Goal: Information Seeking & Learning: Compare options

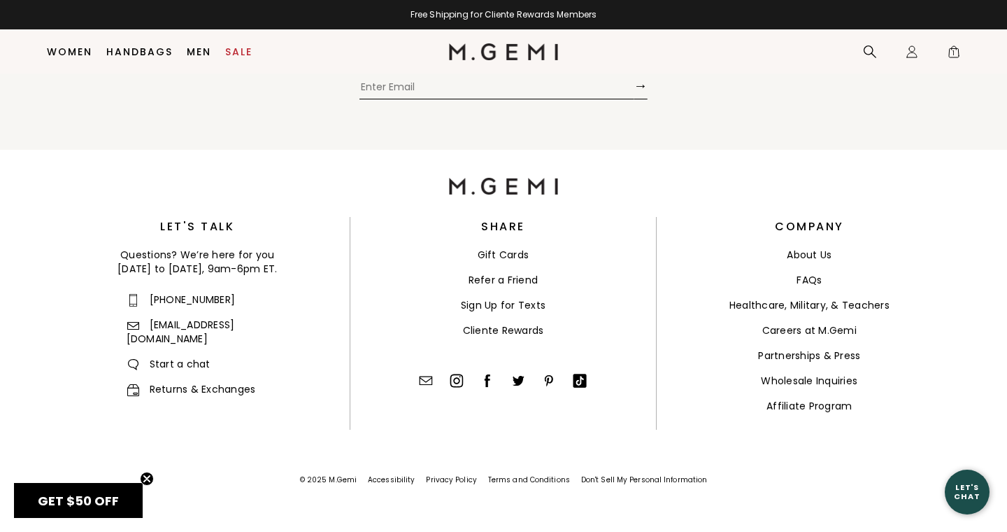
scroll to position [4802, 0]
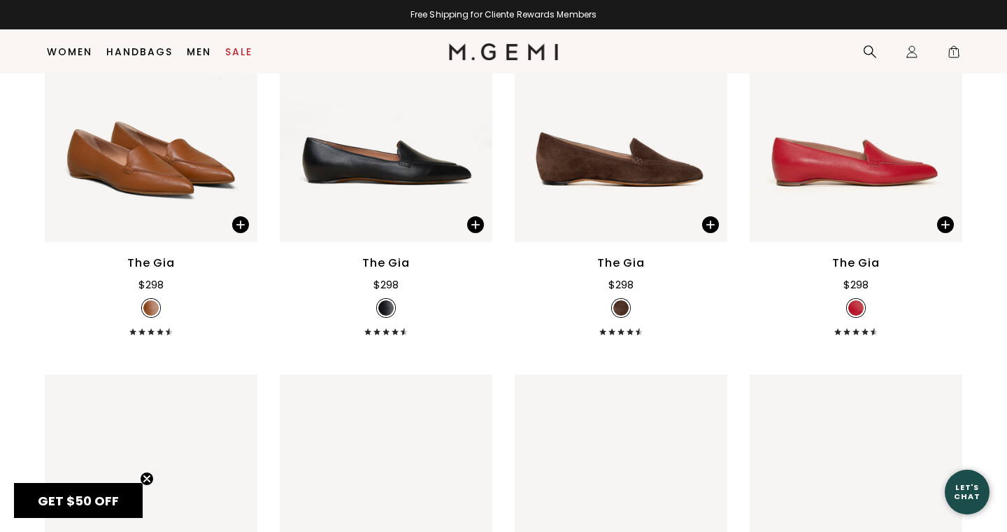
scroll to position [1146, 0]
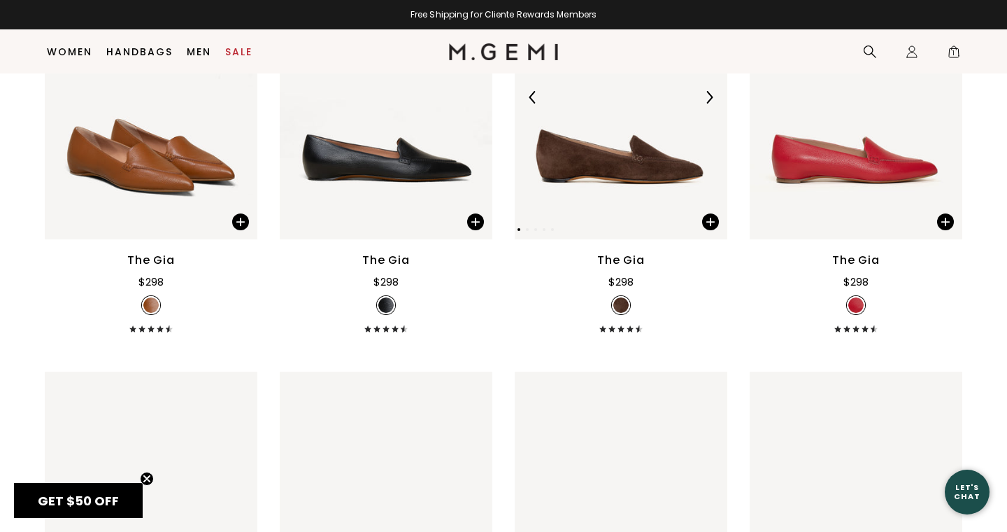
click at [712, 92] on img at bounding box center [709, 97] width 13 height 13
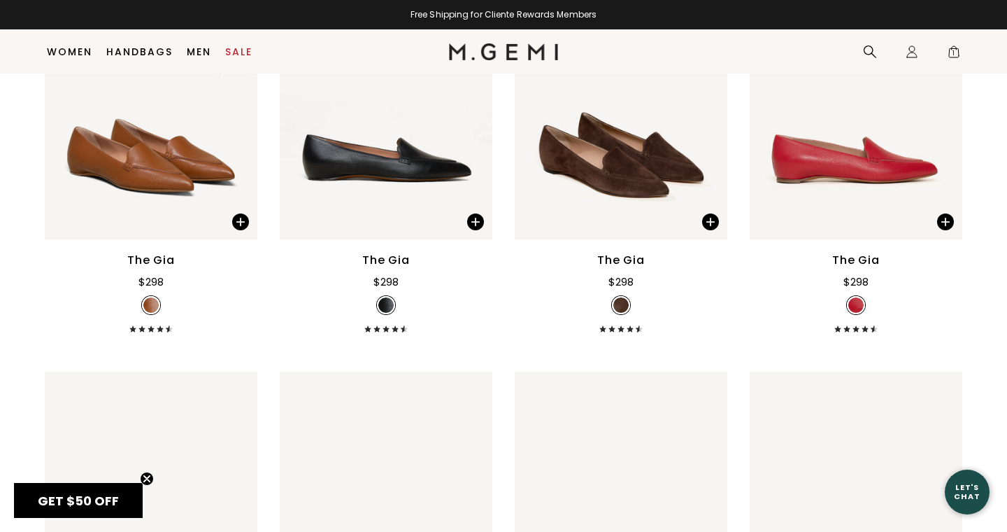
click at [626, 303] on img at bounding box center [620, 304] width 15 height 15
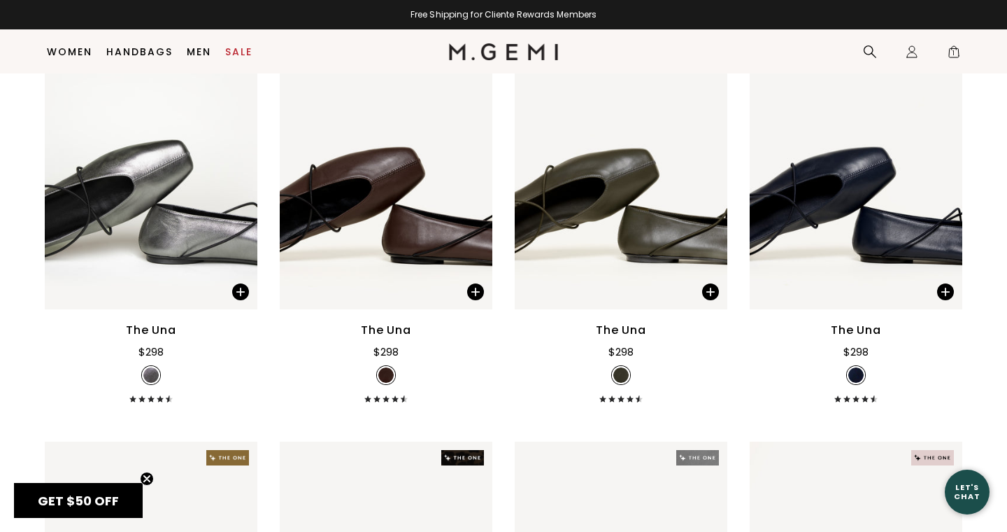
scroll to position [3579, 0]
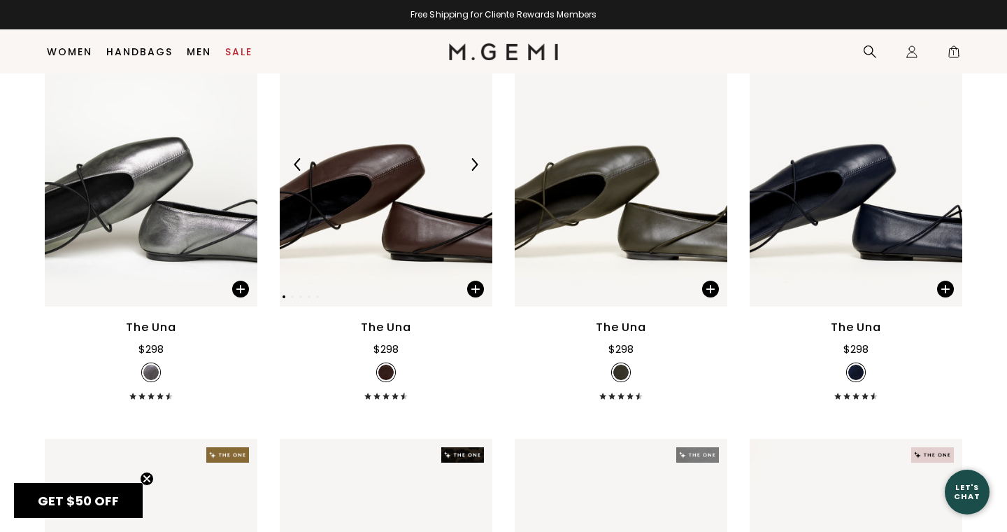
click at [475, 158] on img at bounding box center [474, 164] width 13 height 13
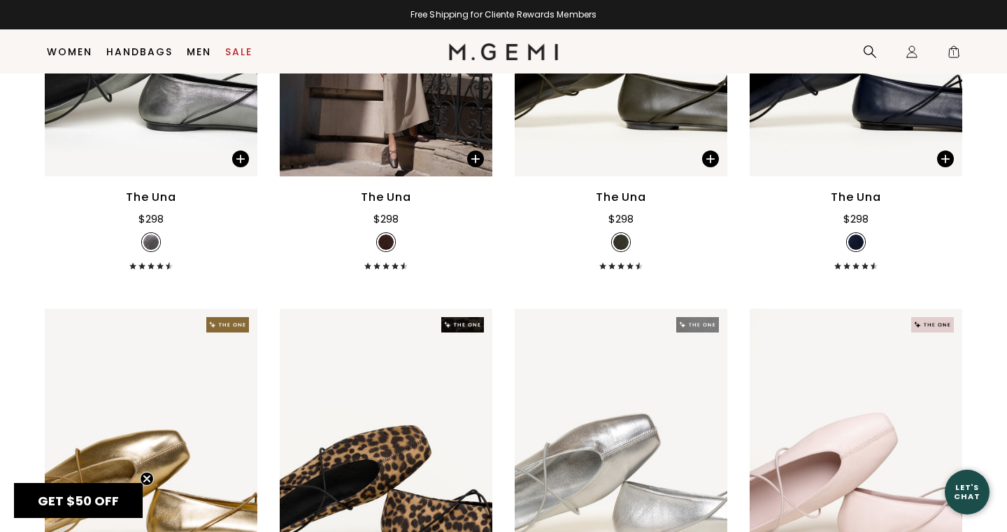
scroll to position [3710, 0]
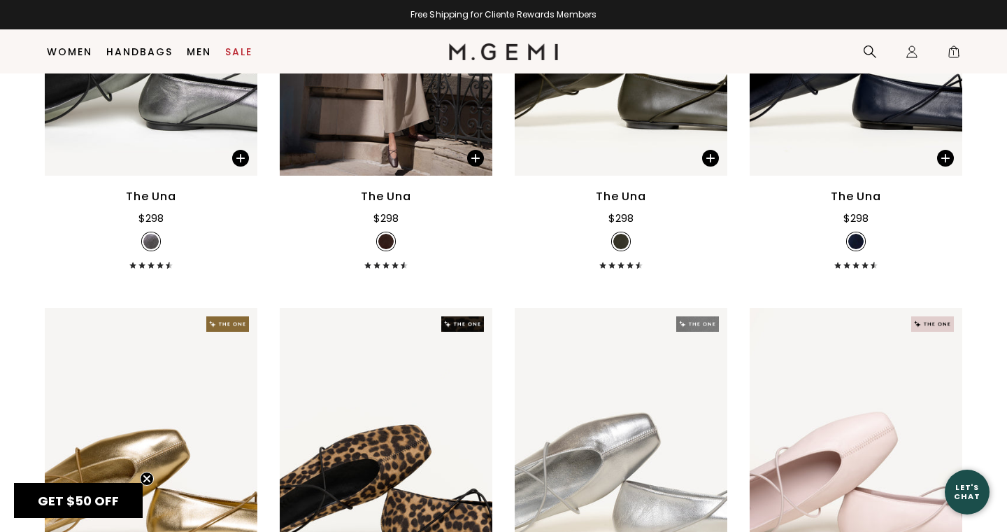
click at [394, 194] on div "The Una" at bounding box center [386, 196] width 50 height 17
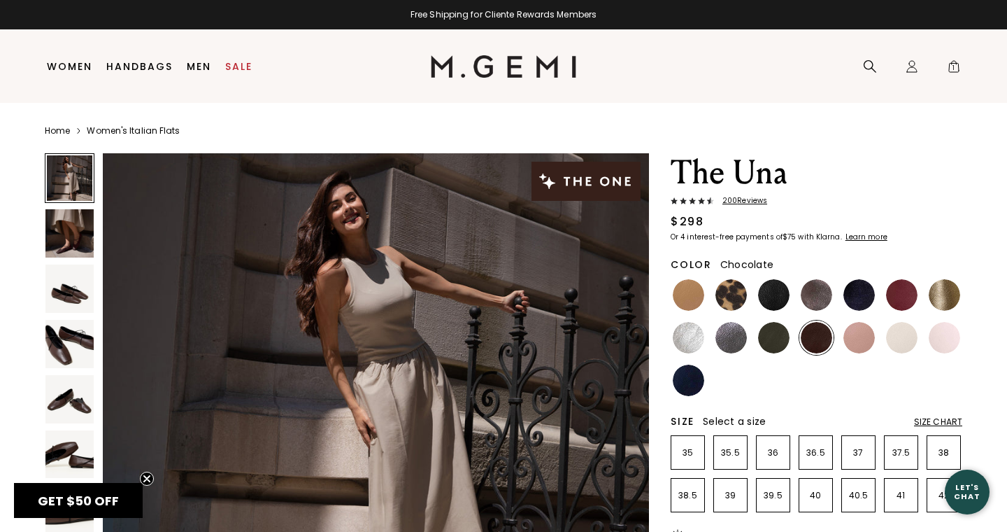
click at [74, 290] on img at bounding box center [69, 288] width 48 height 48
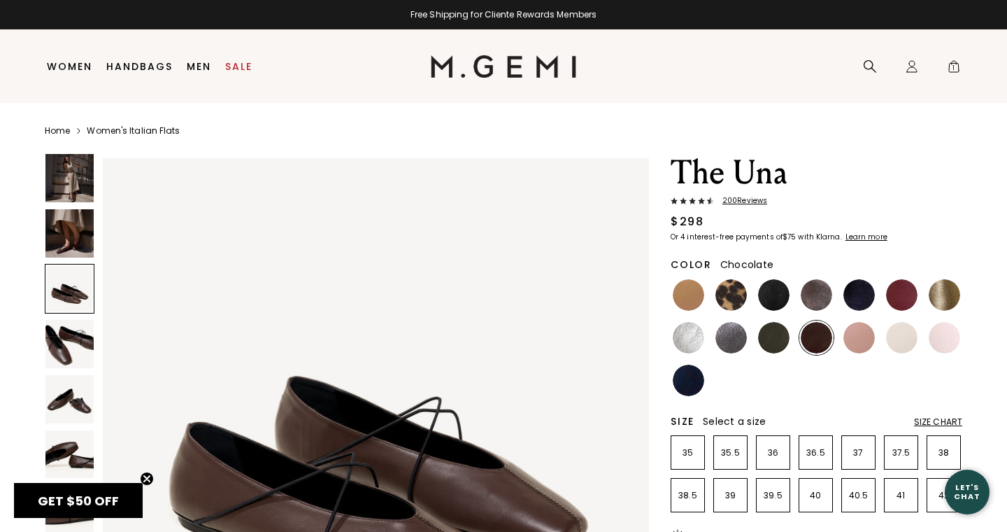
scroll to position [1120, 0]
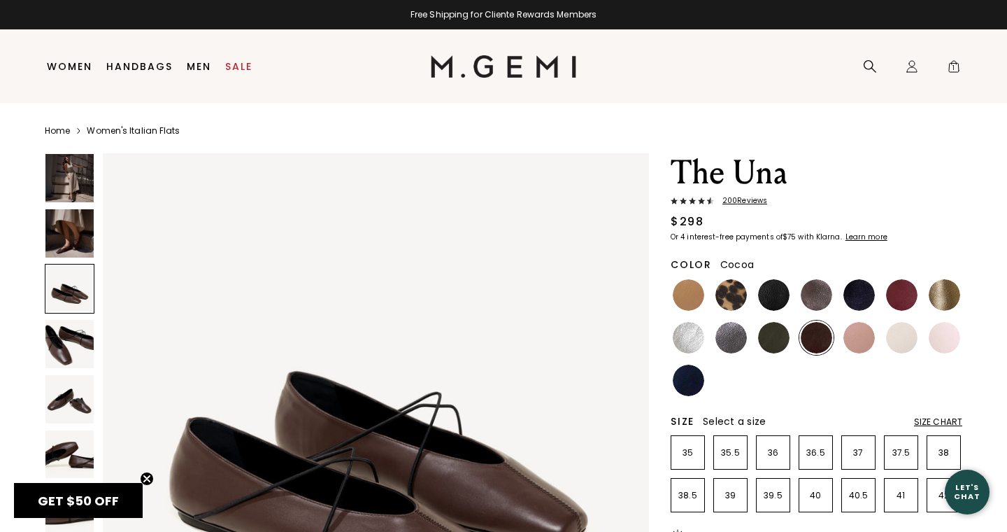
click at [814, 297] on img at bounding box center [816, 294] width 31 height 31
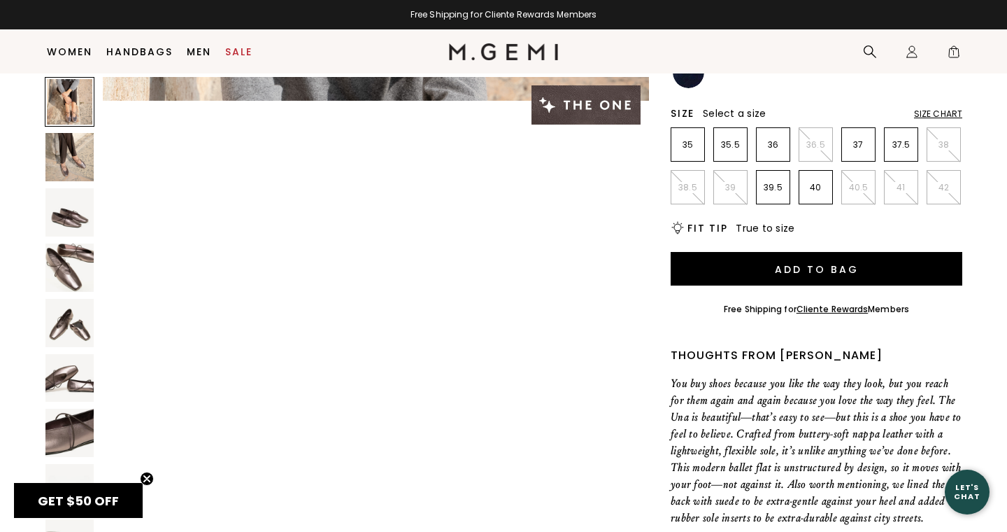
scroll to position [306, 0]
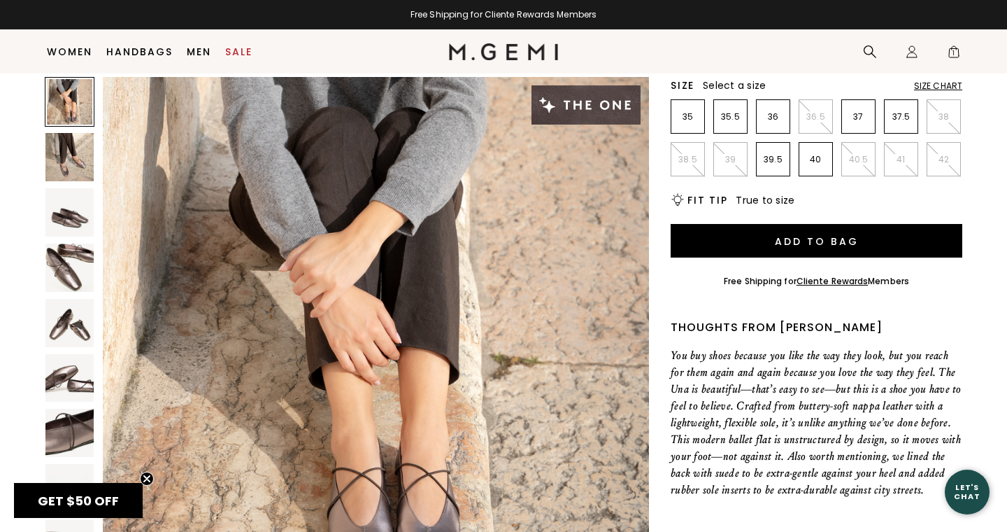
click at [86, 250] on img at bounding box center [69, 267] width 48 height 48
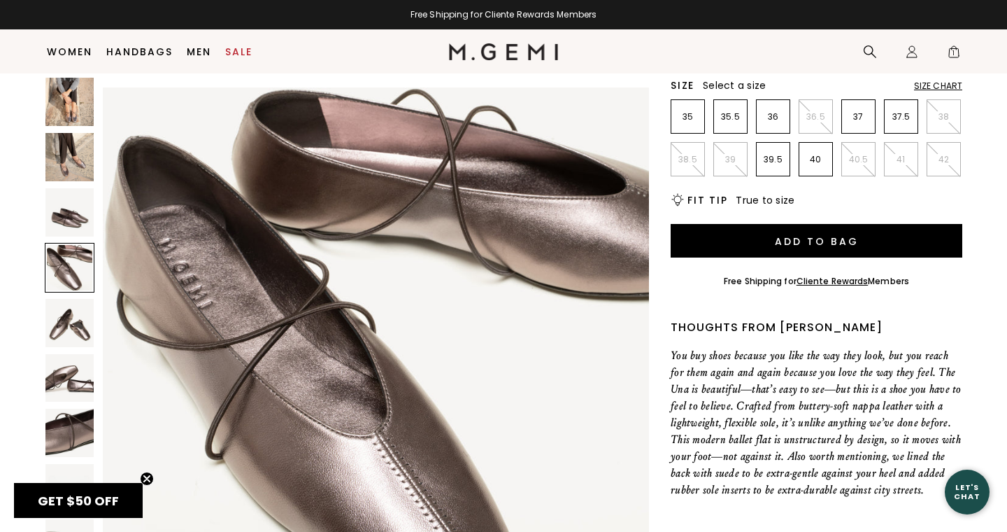
scroll to position [1681, 0]
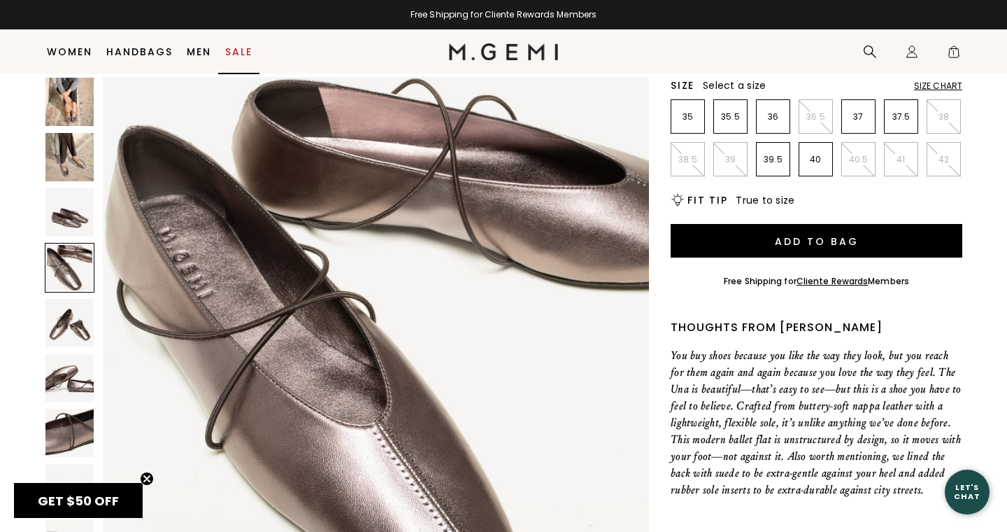
click at [238, 50] on link "Sale" at bounding box center [238, 51] width 27 height 11
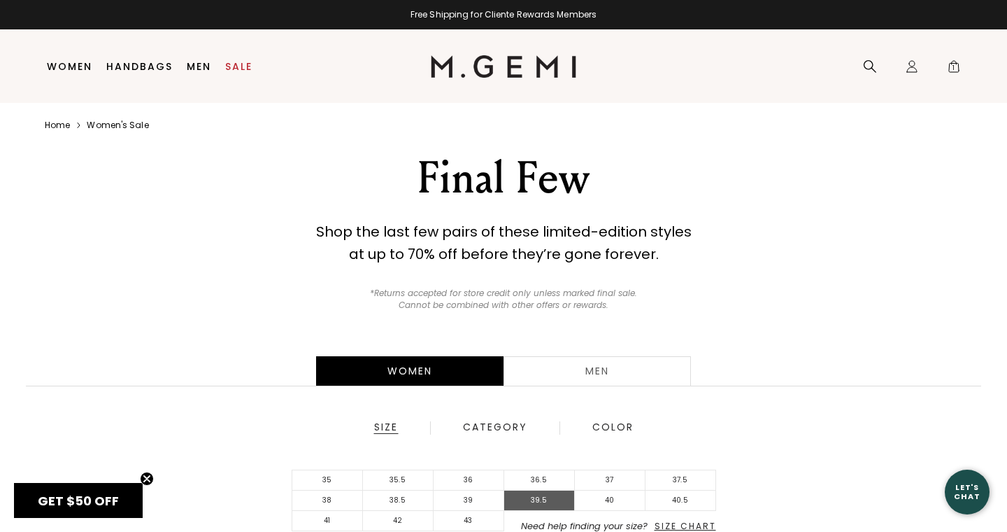
click at [539, 495] on li "39.5" at bounding box center [539, 500] width 71 height 20
click at [469, 499] on li "39" at bounding box center [469, 500] width 71 height 20
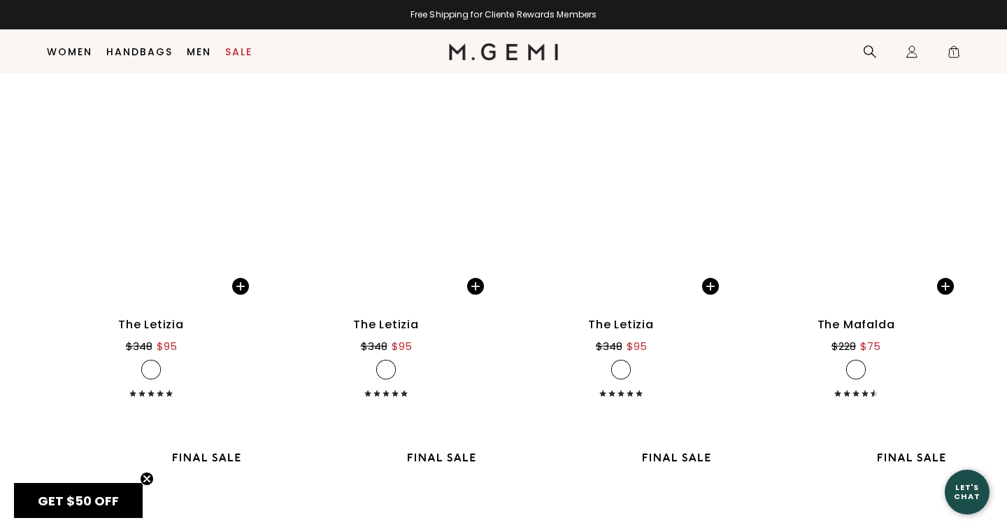
scroll to position [3048, 0]
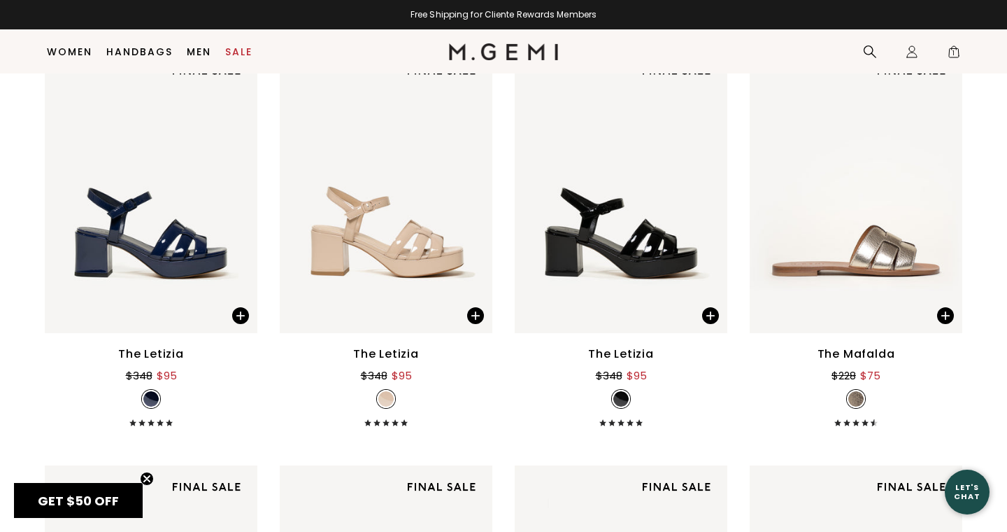
click at [857, 393] on img at bounding box center [855, 398] width 15 height 15
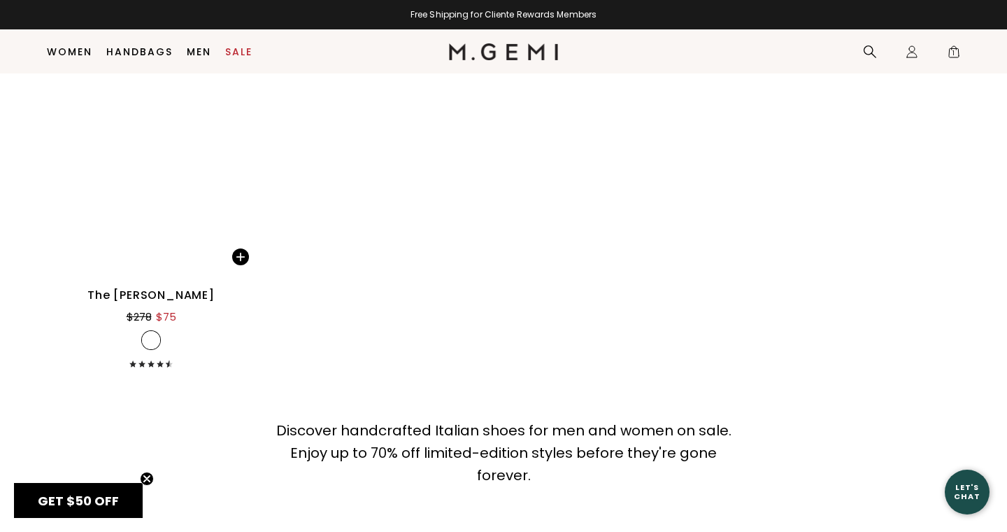
scroll to position [4782, 0]
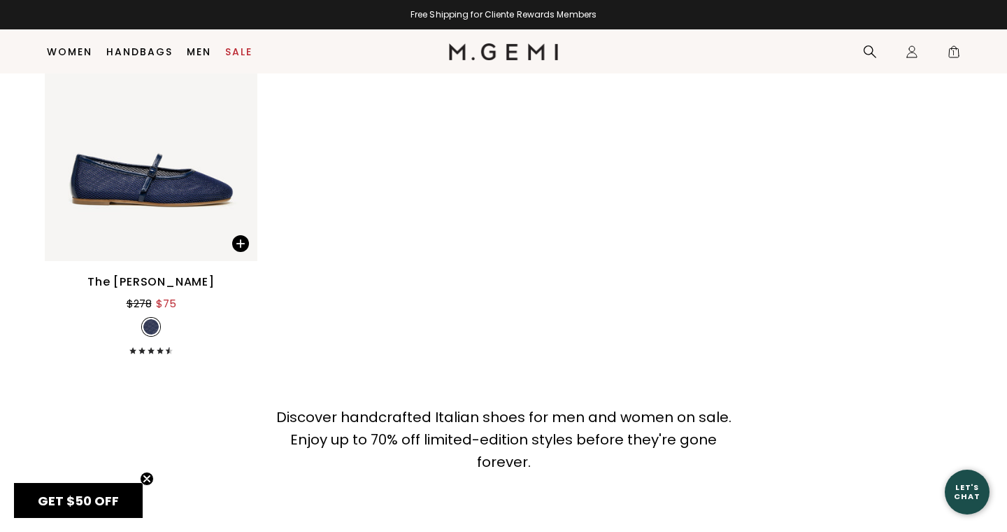
click at [135, 280] on div "The Amabile" at bounding box center [150, 281] width 127 height 17
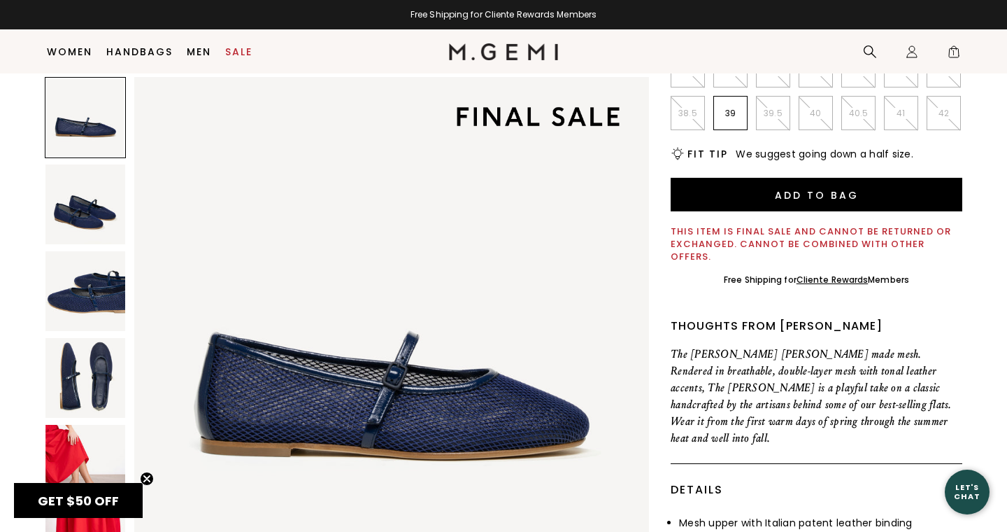
scroll to position [334, 0]
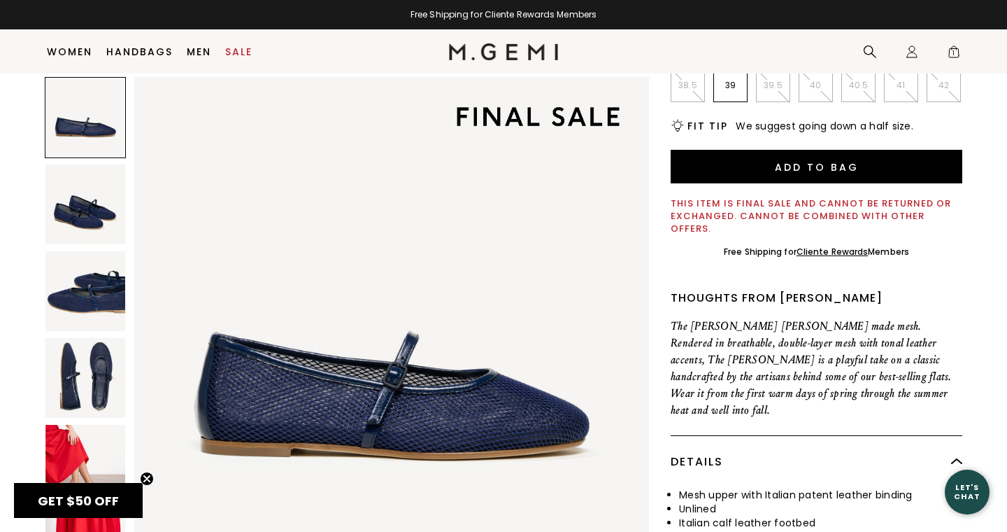
click at [64, 445] on img at bounding box center [85, 465] width 80 height 80
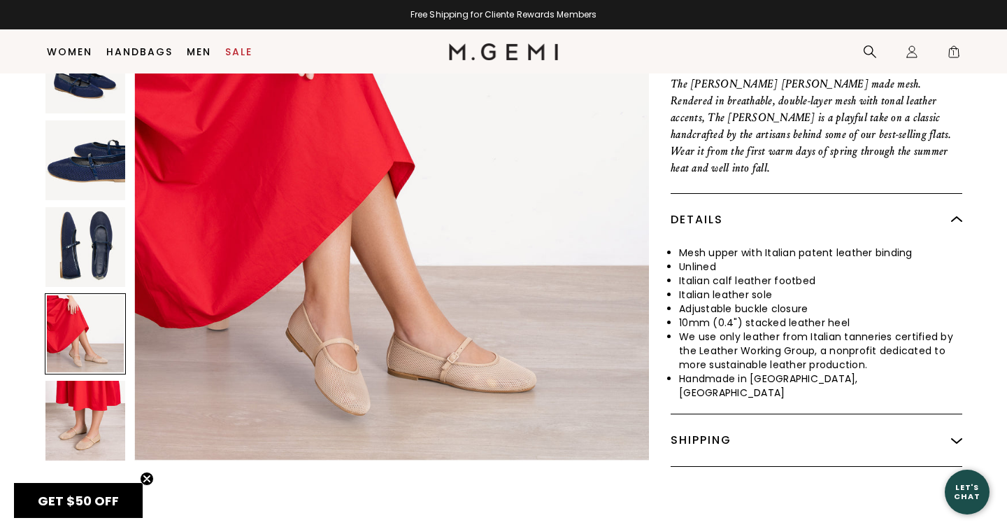
scroll to position [586, 0]
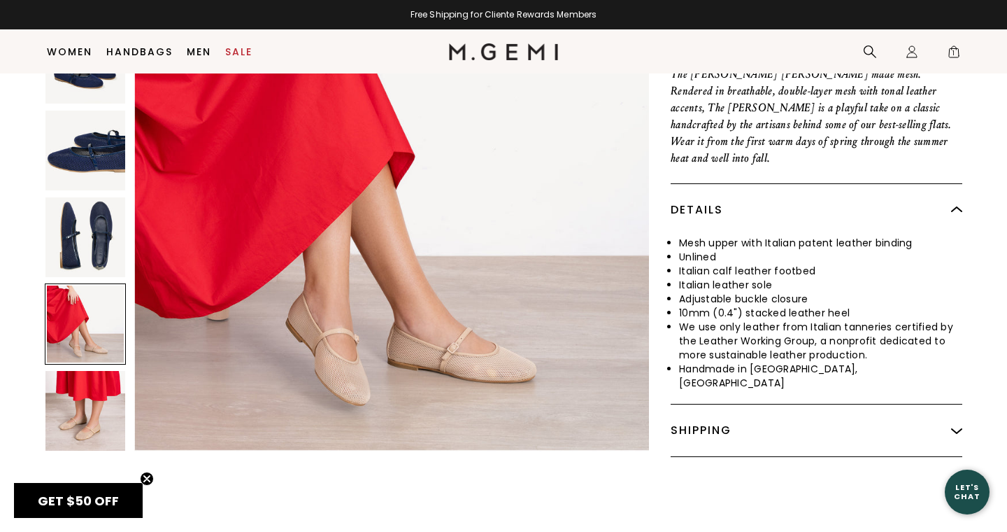
click at [97, 283] on div at bounding box center [85, 323] width 81 height 81
click at [105, 197] on img at bounding box center [85, 237] width 80 height 80
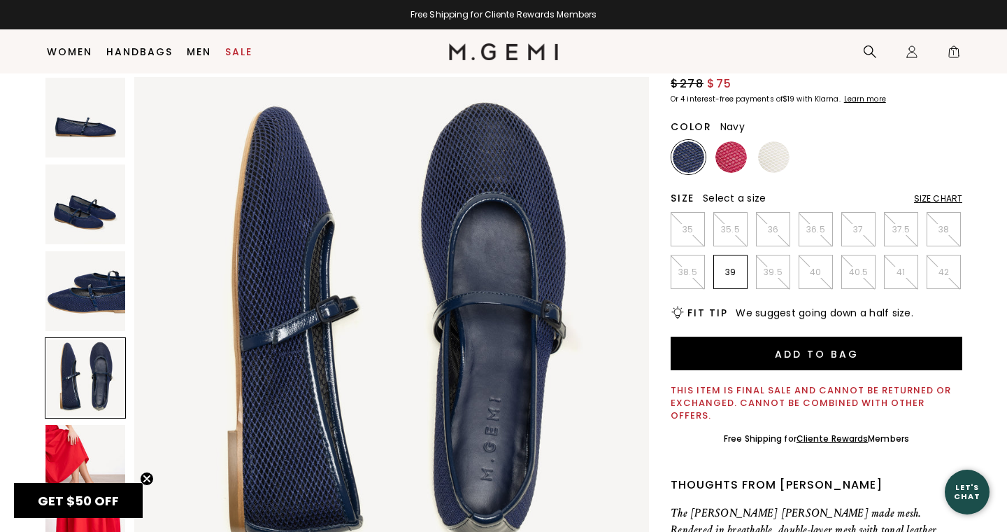
scroll to position [138, 0]
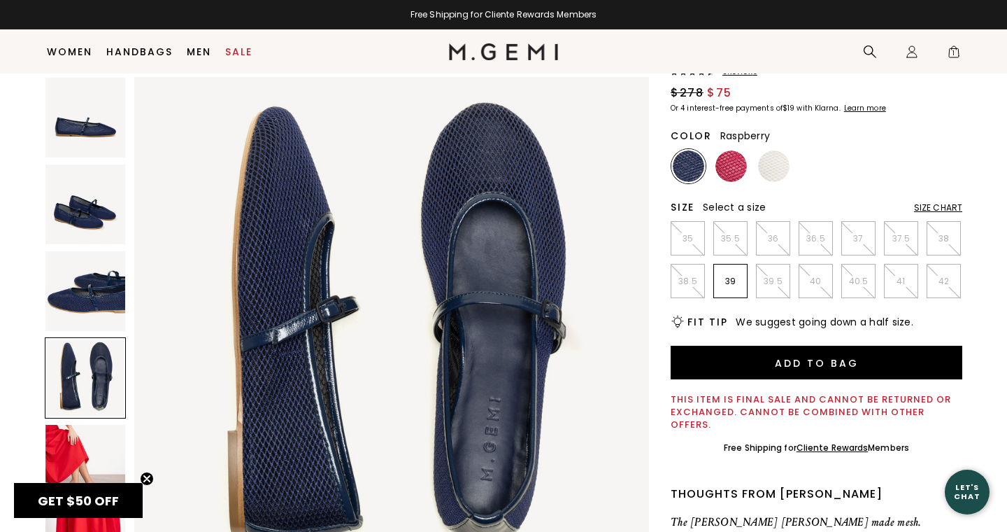
click at [734, 150] on img at bounding box center [730, 165] width 31 height 31
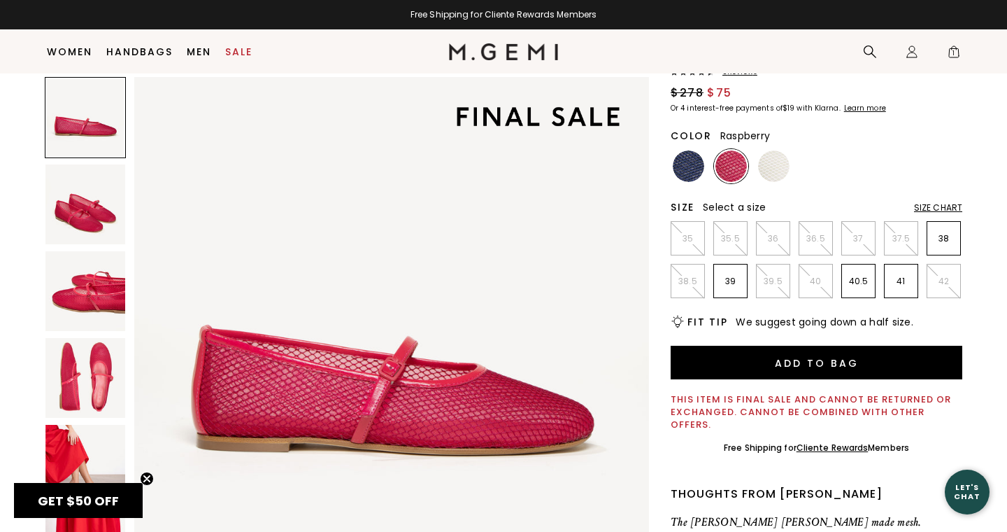
click at [96, 294] on img at bounding box center [85, 291] width 80 height 80
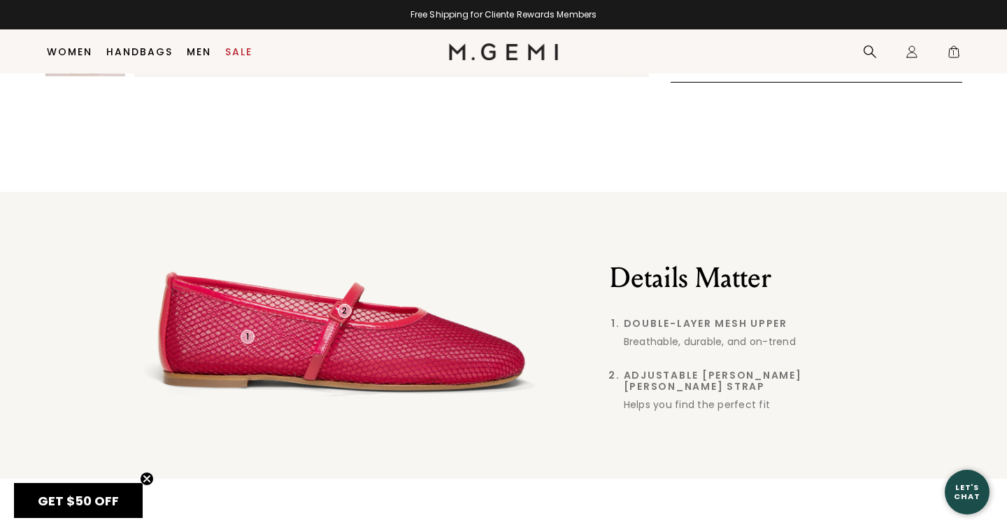
scroll to position [978, 0]
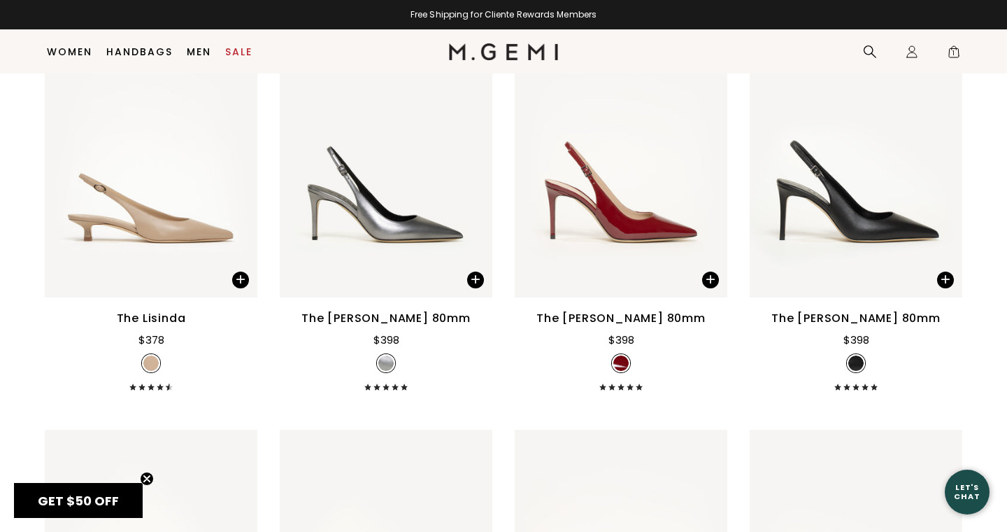
scroll to position [1929, 0]
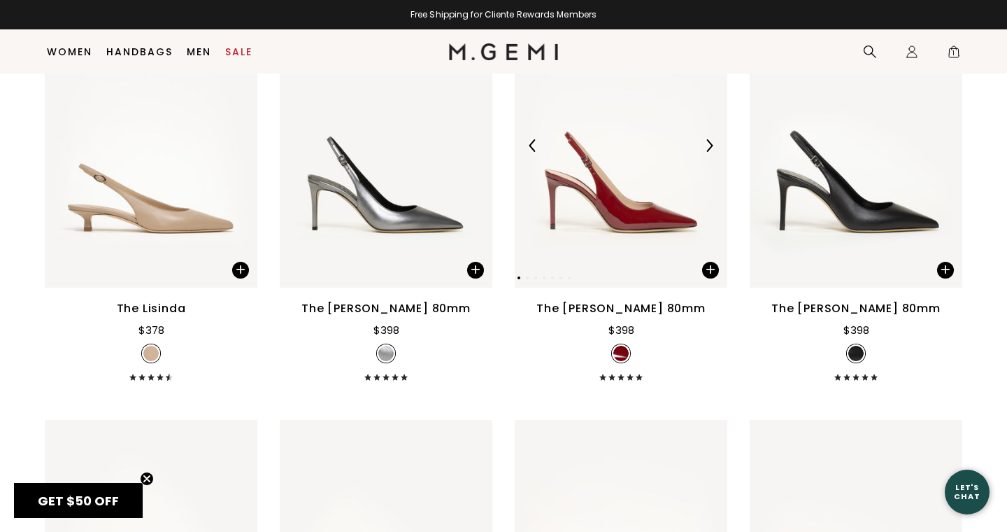
click at [627, 218] on img at bounding box center [621, 144] width 213 height 283
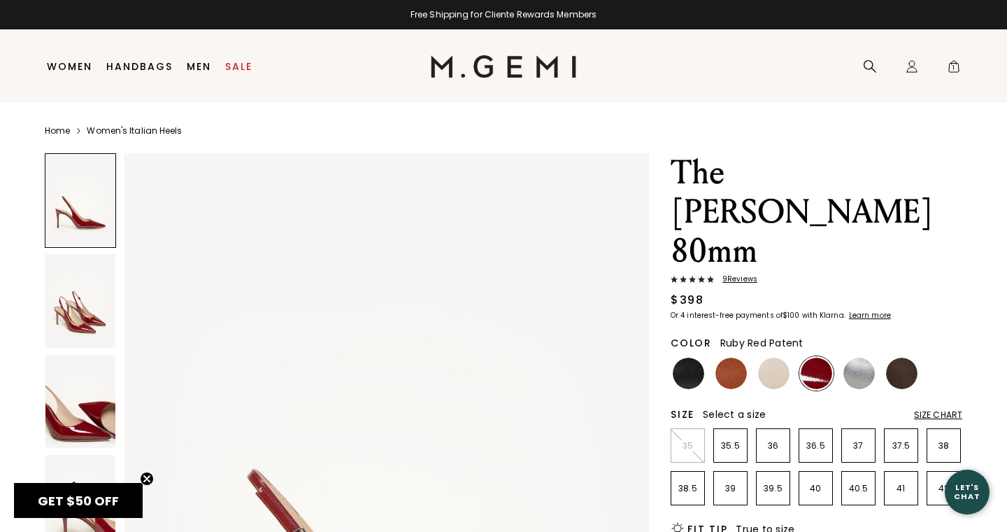
click at [550, 387] on img at bounding box center [386, 502] width 525 height 699
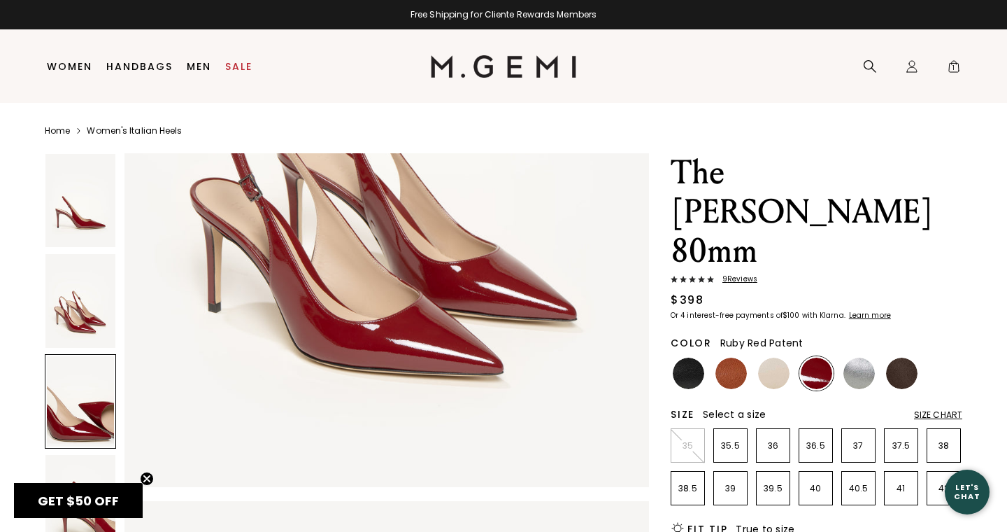
scroll to position [1091, 0]
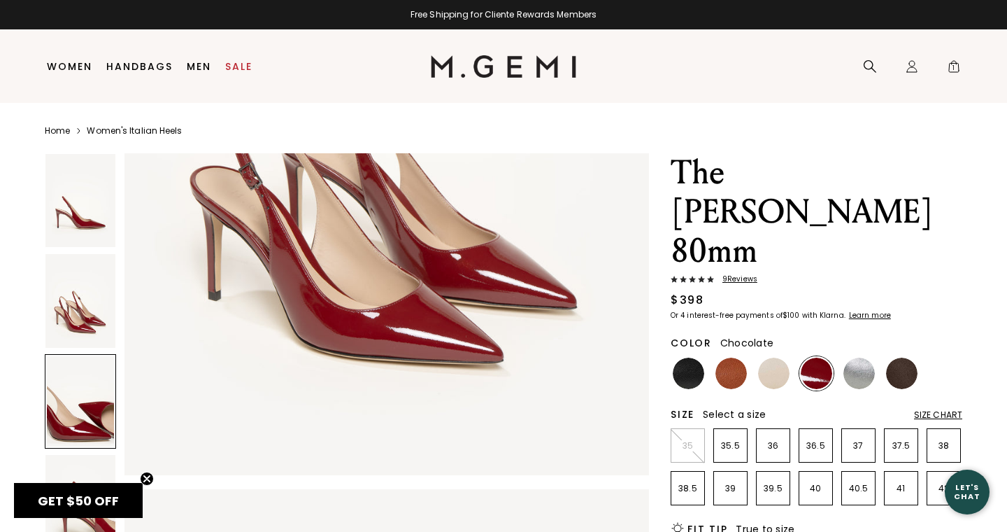
click at [902, 357] on img at bounding box center [901, 372] width 31 height 31
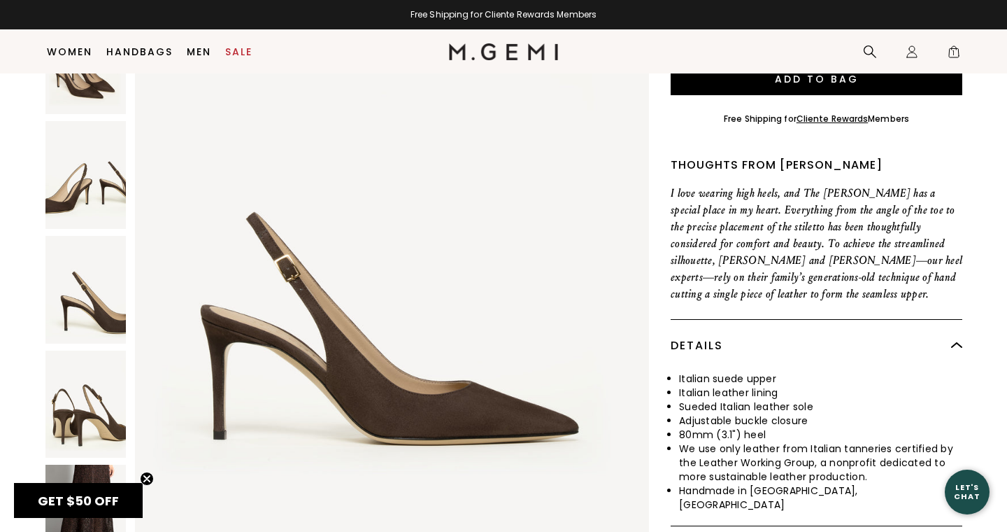
scroll to position [502, 0]
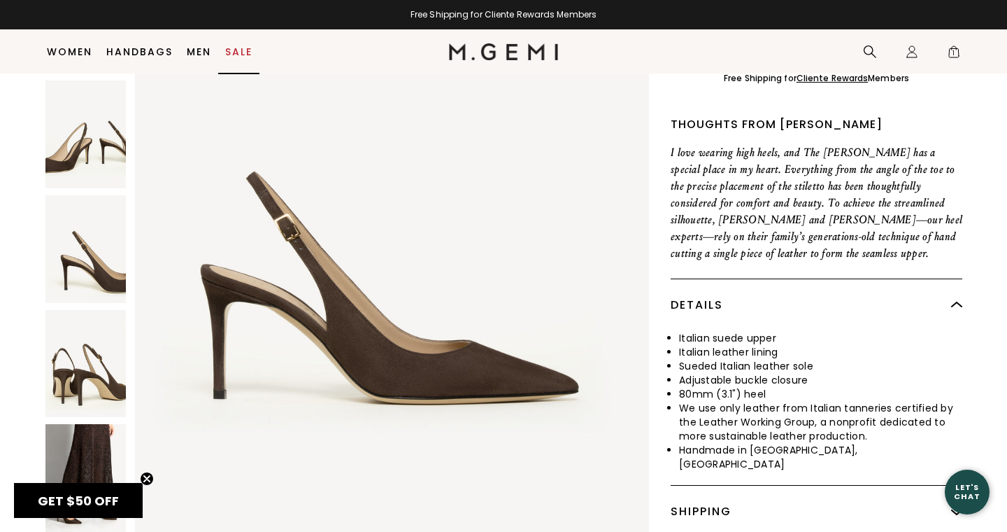
click at [241, 48] on link "Sale" at bounding box center [238, 51] width 27 height 11
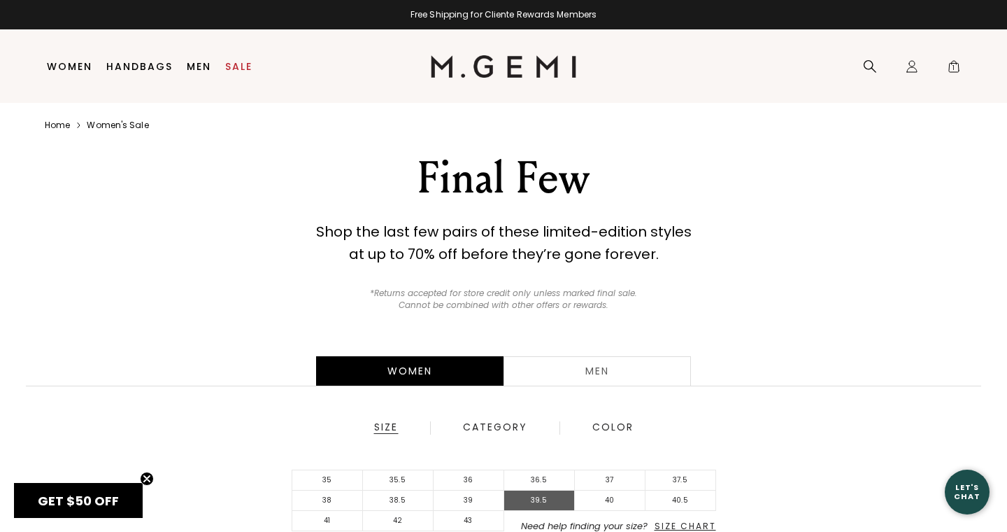
click at [540, 494] on li "39.5" at bounding box center [539, 500] width 71 height 20
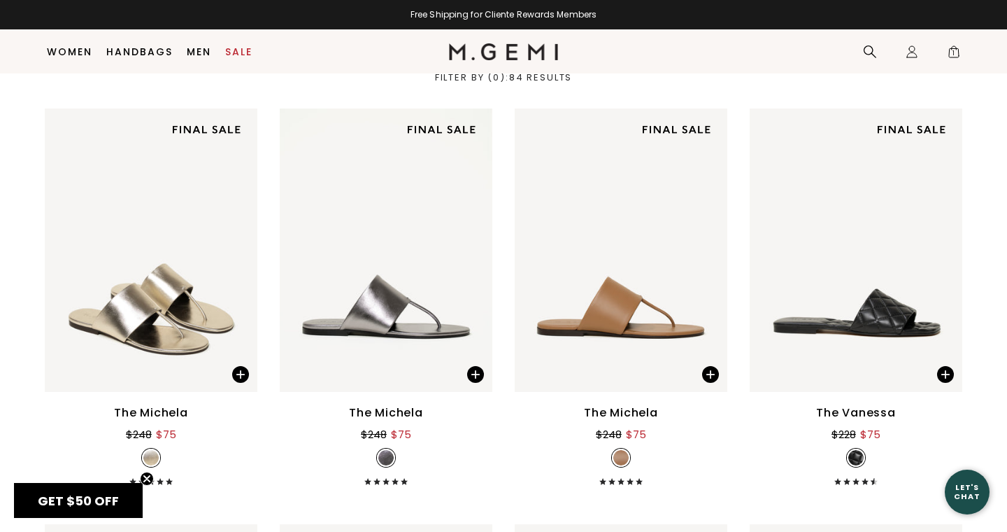
scroll to position [502, 0]
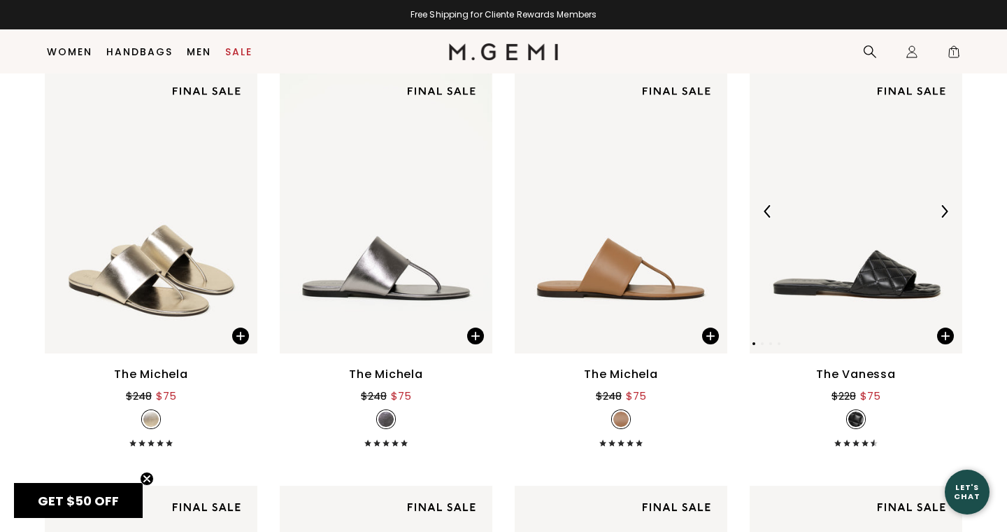
click at [876, 282] on img at bounding box center [856, 211] width 213 height 283
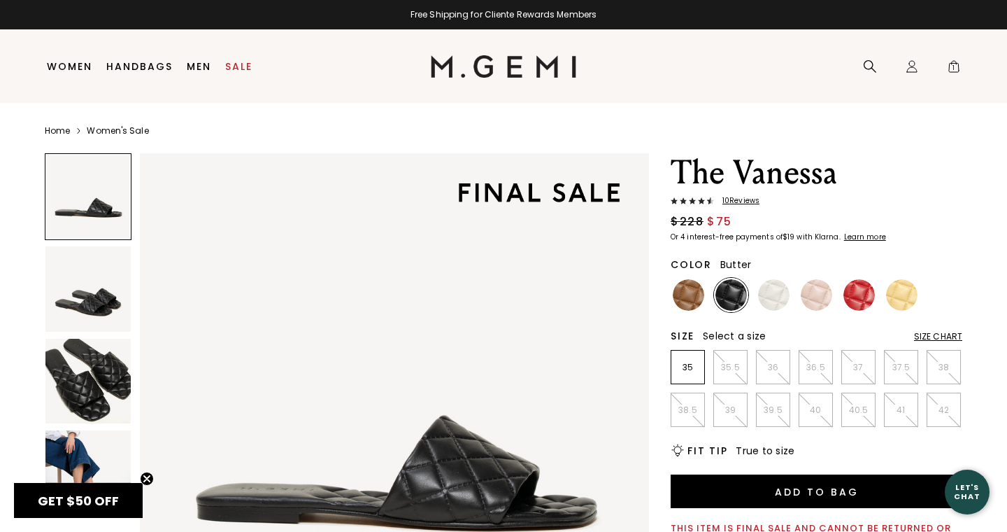
click at [904, 301] on img at bounding box center [901, 294] width 31 height 31
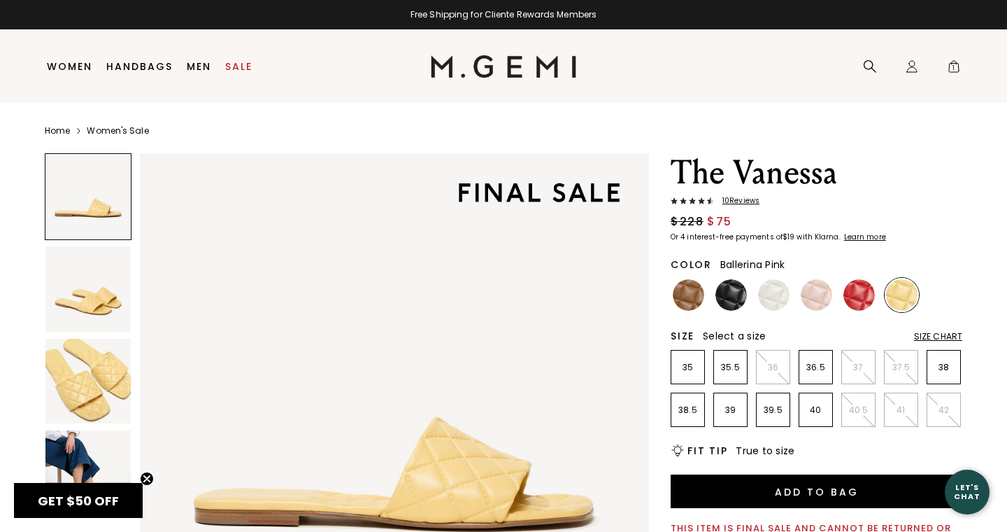
click at [818, 293] on img at bounding box center [816, 294] width 31 height 31
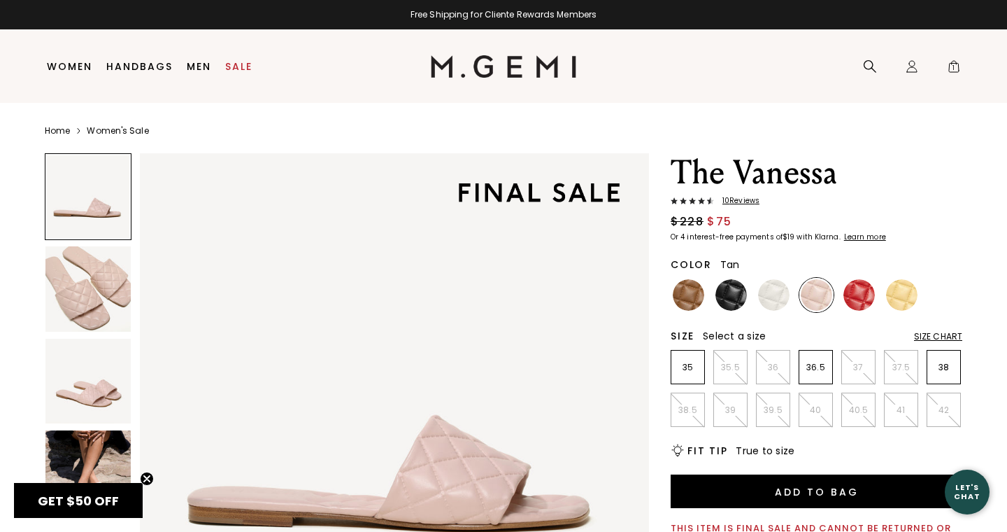
click at [685, 298] on img at bounding box center [688, 294] width 31 height 31
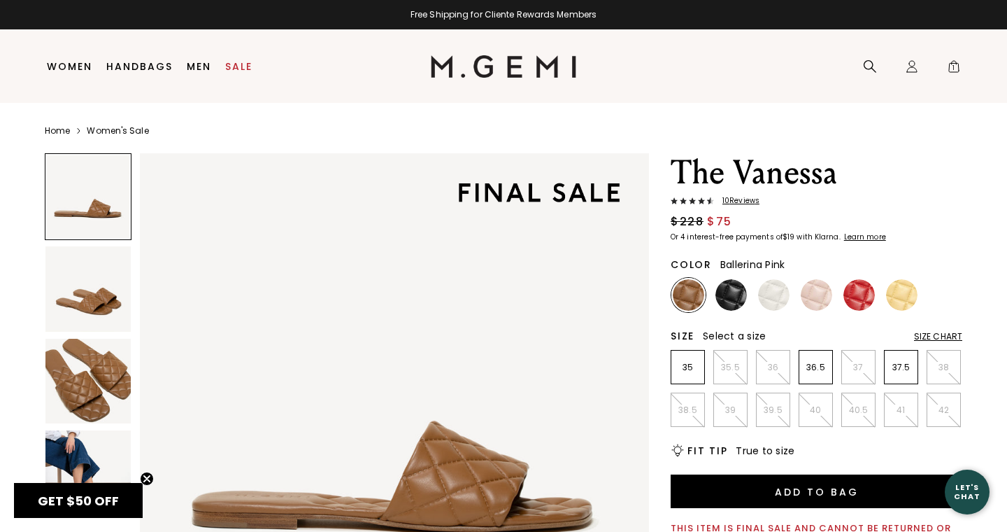
click at [816, 299] on img at bounding box center [816, 294] width 31 height 31
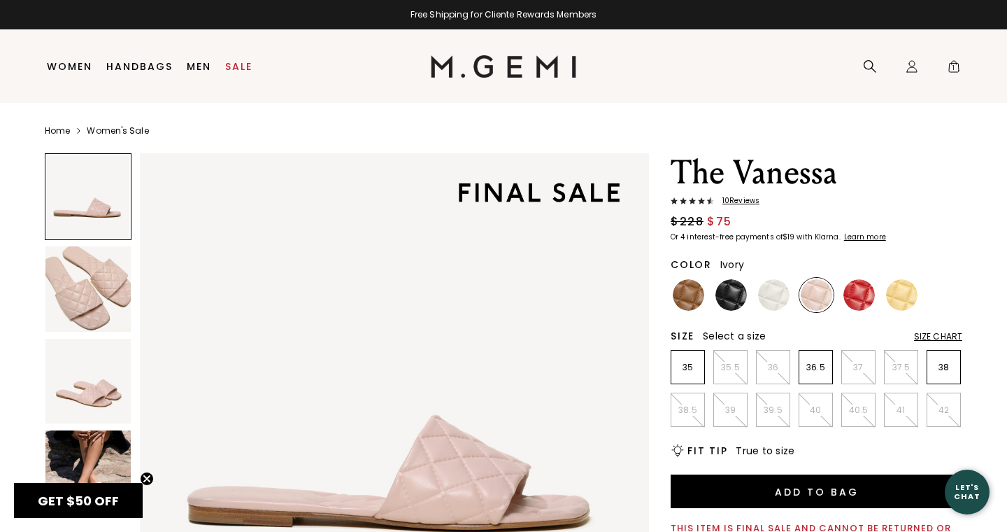
click at [775, 297] on img at bounding box center [773, 294] width 31 height 31
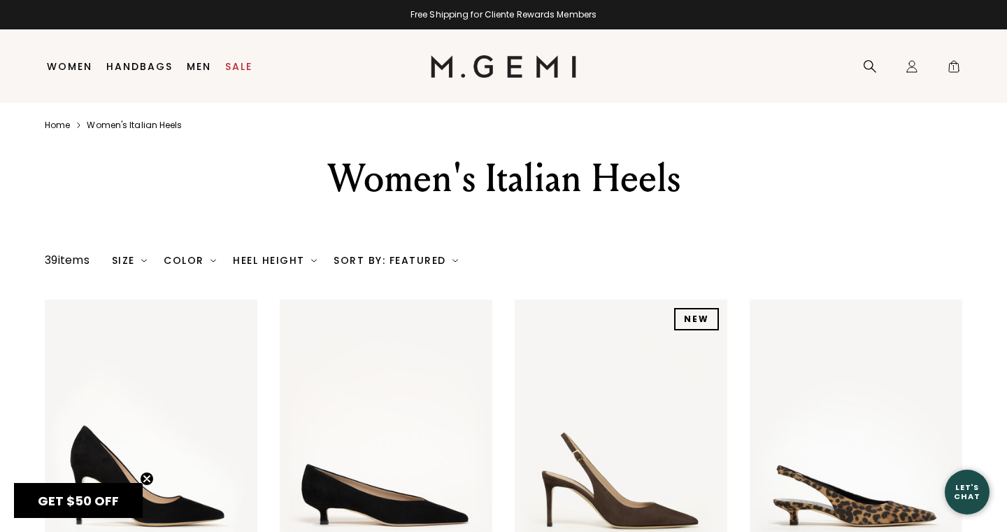
click at [130, 256] on div "Size" at bounding box center [130, 260] width 36 height 11
click at [127, 257] on div "Size" at bounding box center [130, 260] width 36 height 11
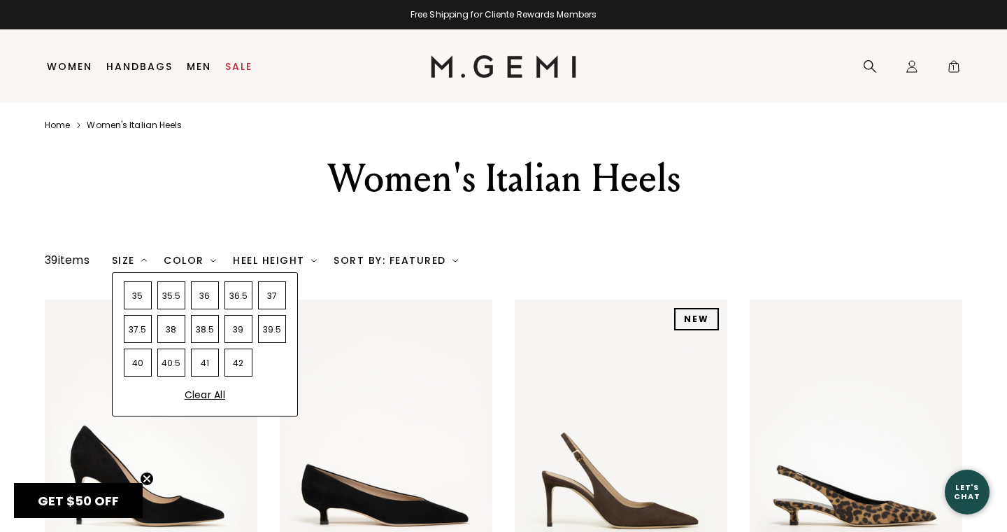
click at [282, 325] on div "39.5" at bounding box center [272, 329] width 28 height 28
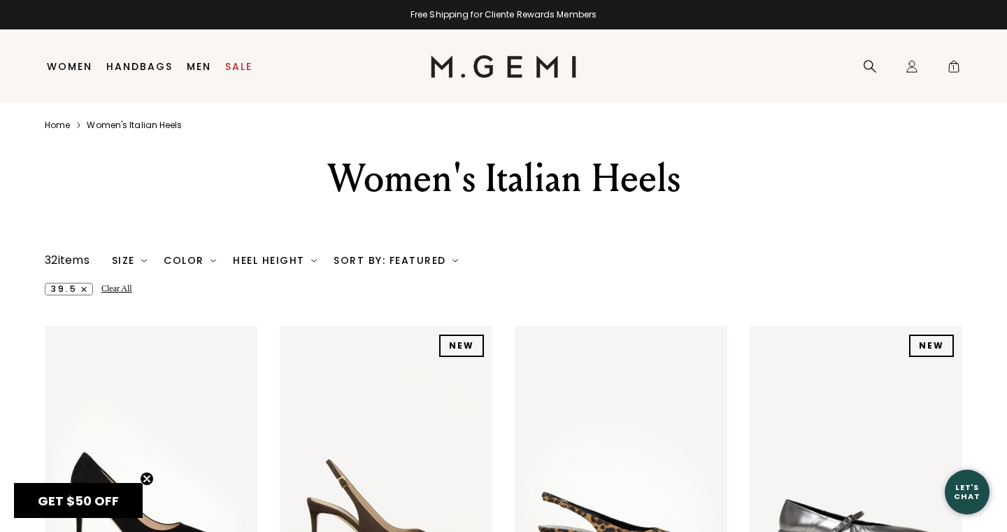
click at [187, 257] on div "Color" at bounding box center [190, 260] width 52 height 11
click at [190, 256] on div "Color" at bounding box center [190, 260] width 52 height 11
click at [278, 256] on div "Heel Height" at bounding box center [275, 260] width 84 height 11
click at [266, 256] on div "Heel Height" at bounding box center [275, 260] width 84 height 11
click at [285, 329] on div "med" at bounding box center [277, 328] width 28 height 24
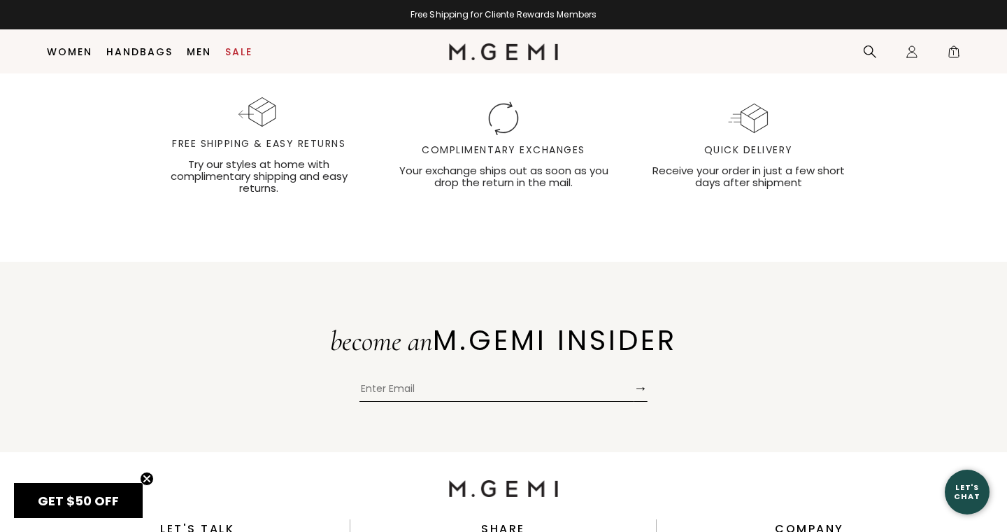
scroll to position [1621, 0]
